Goal: Task Accomplishment & Management: Complete application form

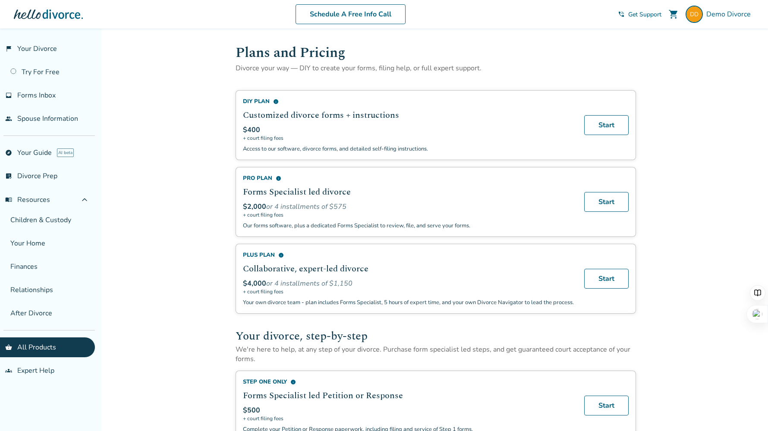
click at [49, 43] on link "flag_2 Your Divorce" at bounding box center [47, 49] width 95 height 20
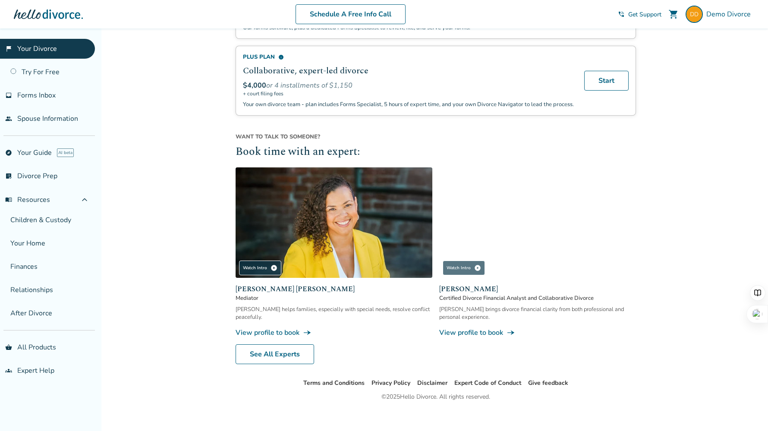
scroll to position [687, 0]
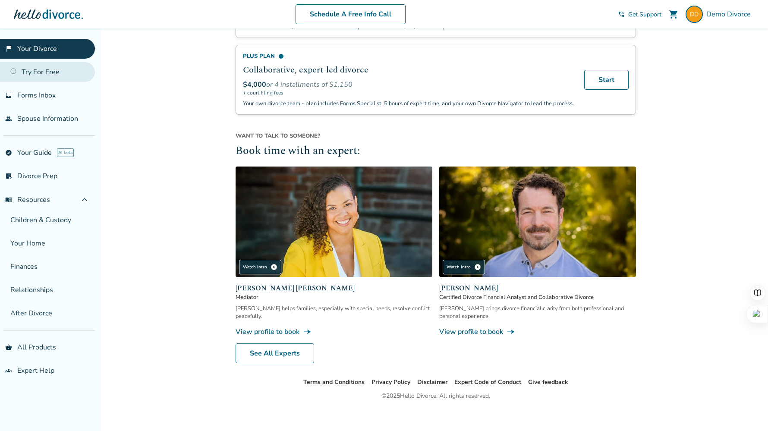
click at [51, 76] on link "Try For Free" at bounding box center [47, 72] width 95 height 20
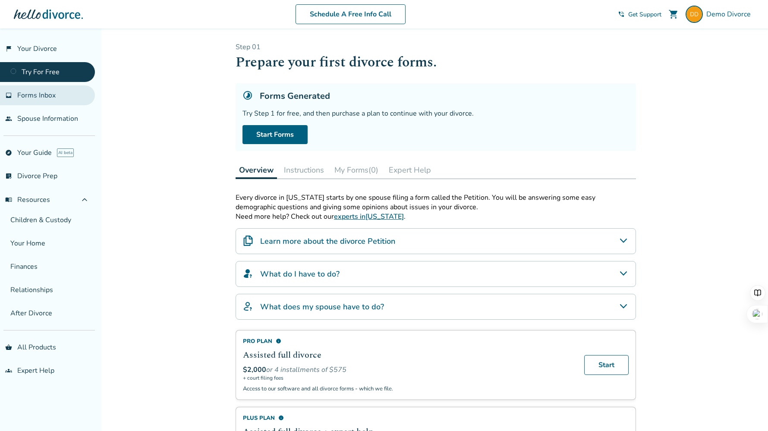
click at [54, 101] on link "inbox Forms Inbox" at bounding box center [47, 95] width 95 height 20
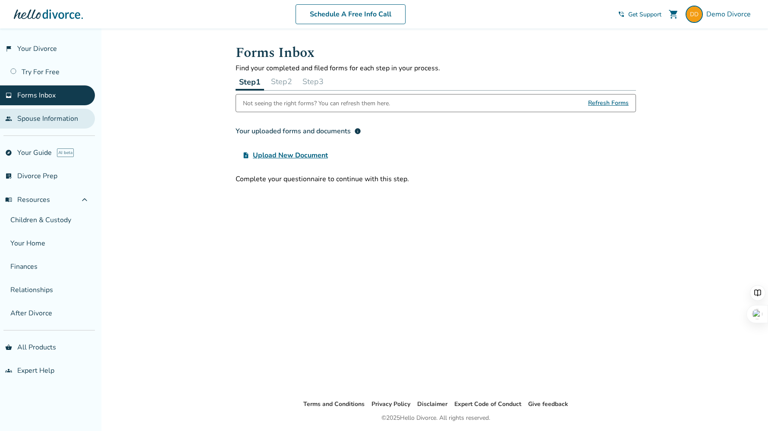
click at [53, 126] on link "people Spouse Information" at bounding box center [47, 119] width 95 height 20
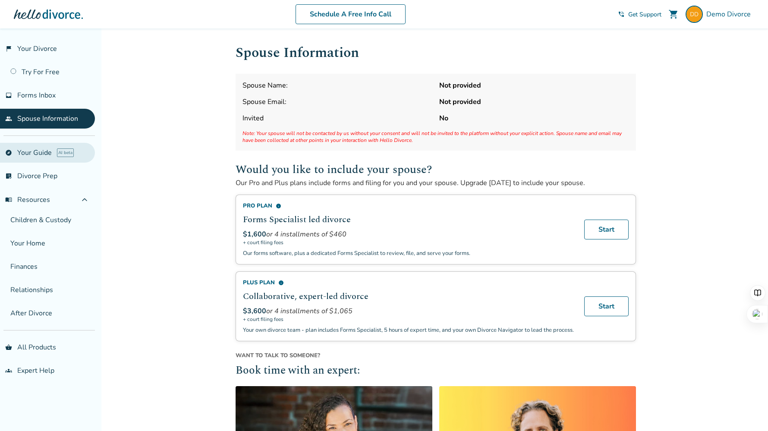
click at [51, 152] on link "explore Your Guide AI beta" at bounding box center [47, 153] width 95 height 20
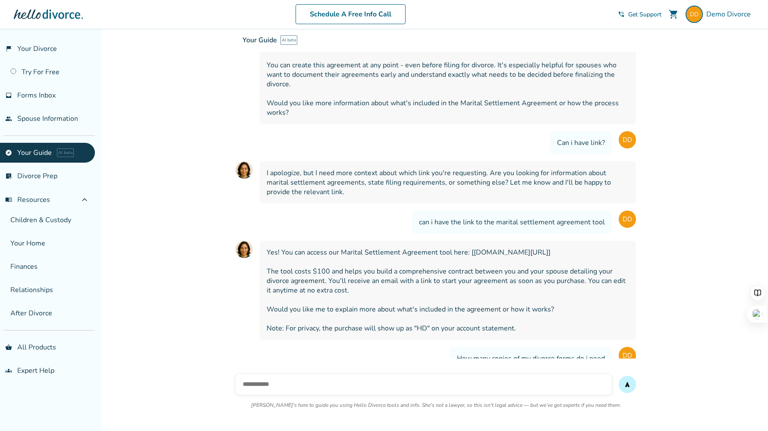
scroll to position [15177, 0]
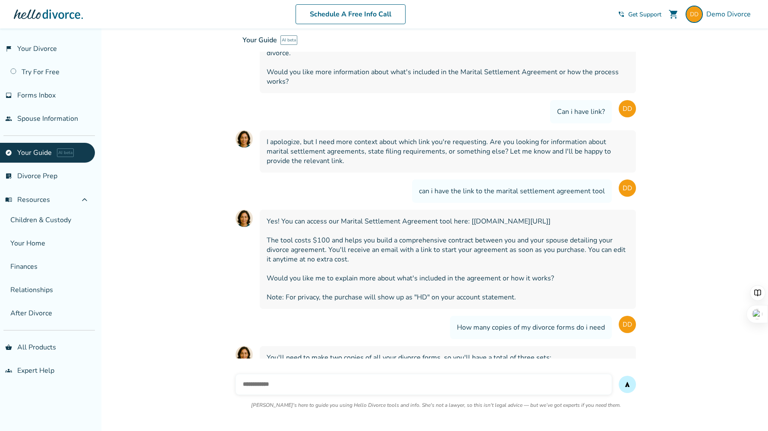
click at [296, 385] on input "text" at bounding box center [424, 384] width 376 height 21
type input "*"
type input "**********"
click at [619, 376] on button "send" at bounding box center [627, 384] width 17 height 17
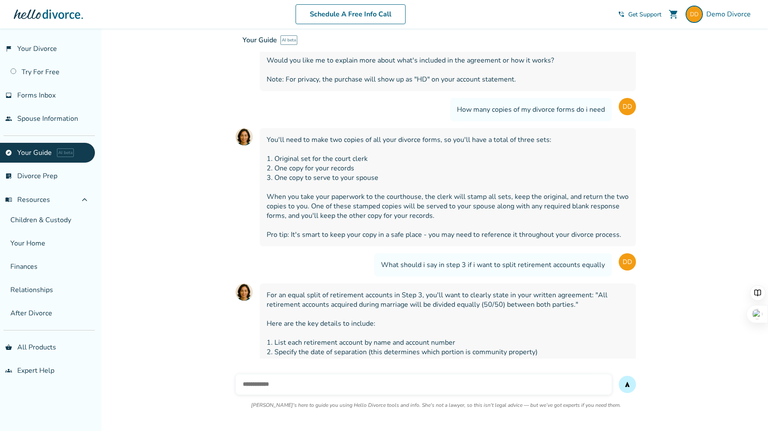
scroll to position [15398, 0]
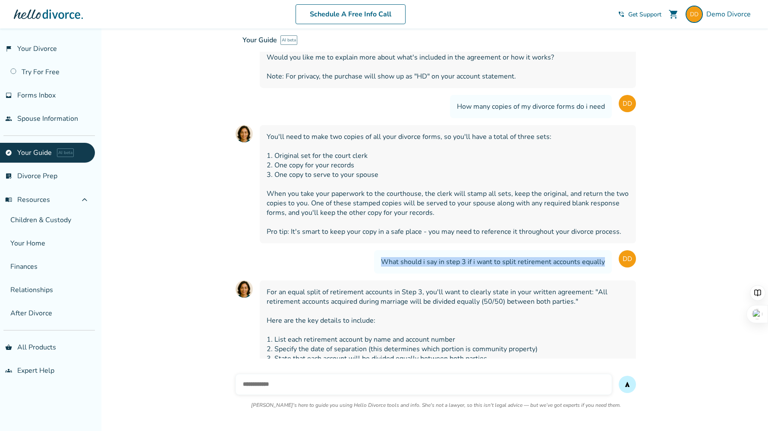
drag, startPoint x: 384, startPoint y: 152, endPoint x: 609, endPoint y: 153, distance: 225.7
click at [609, 250] on div "What should i say in step 3 if i want to split retirement accounts equally" at bounding box center [493, 261] width 238 height 23
copy span "What should i say in step 3 if i want to split retirement accounts equally"
click at [45, 55] on link "flag_2 Your Divorce" at bounding box center [47, 49] width 95 height 20
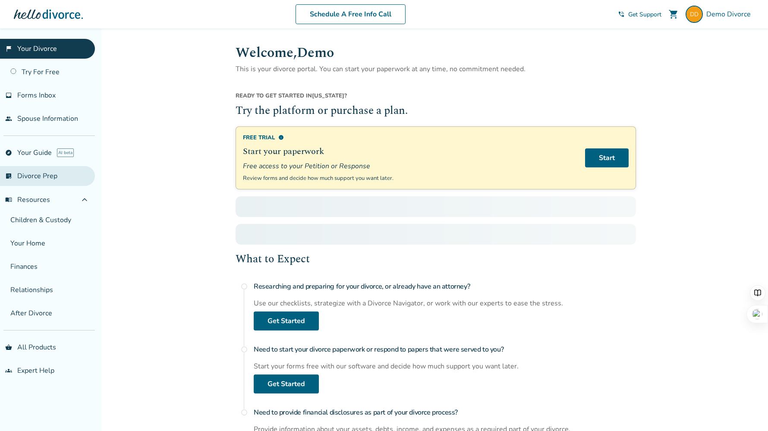
click at [42, 180] on link "list_alt_check Divorce Prep" at bounding box center [47, 176] width 95 height 20
